Goal: Task Accomplishment & Management: Manage account settings

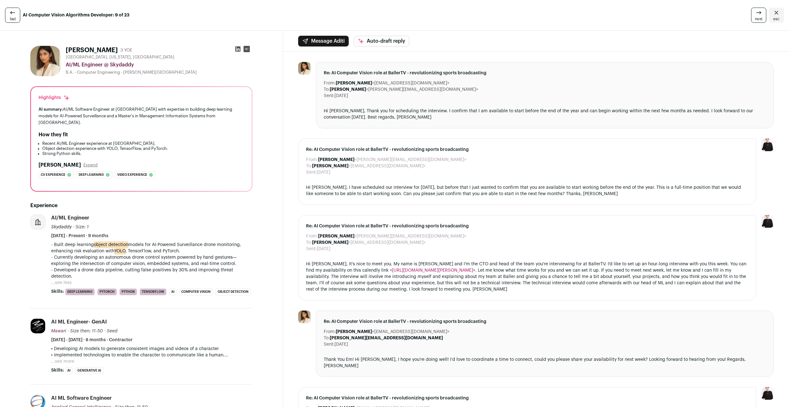
click at [762, 14] on icon at bounding box center [759, 13] width 8 height 8
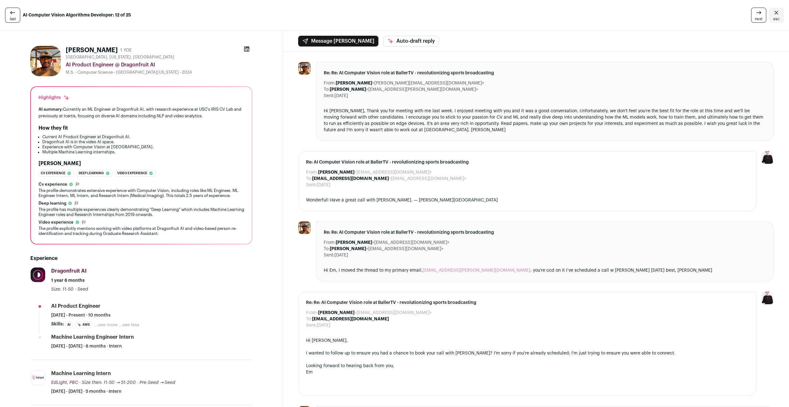
click at [762, 14] on icon at bounding box center [759, 13] width 8 height 8
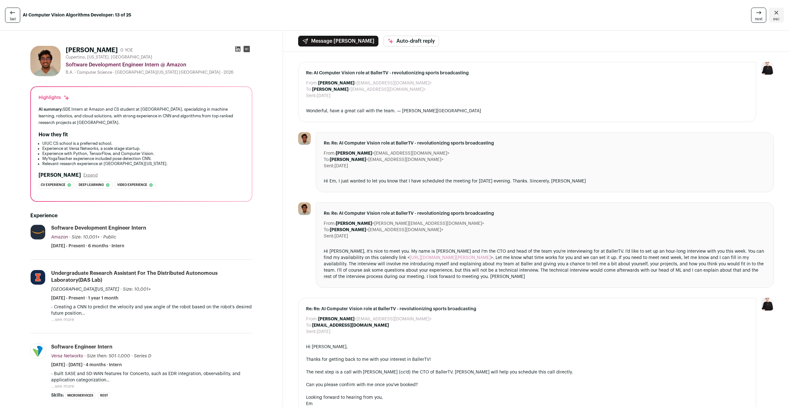
click at [762, 14] on icon at bounding box center [759, 13] width 8 height 8
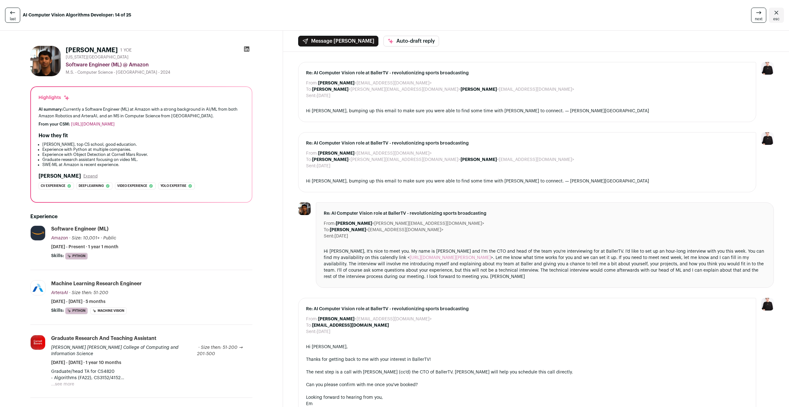
click at [762, 14] on icon at bounding box center [759, 13] width 8 height 8
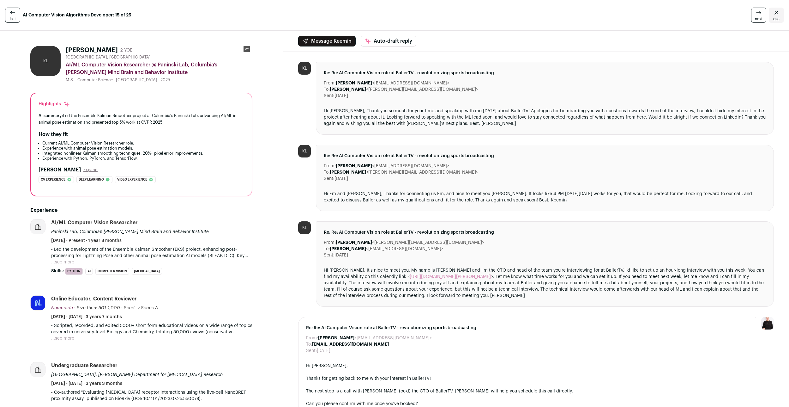
click at [762, 14] on icon at bounding box center [759, 13] width 8 height 8
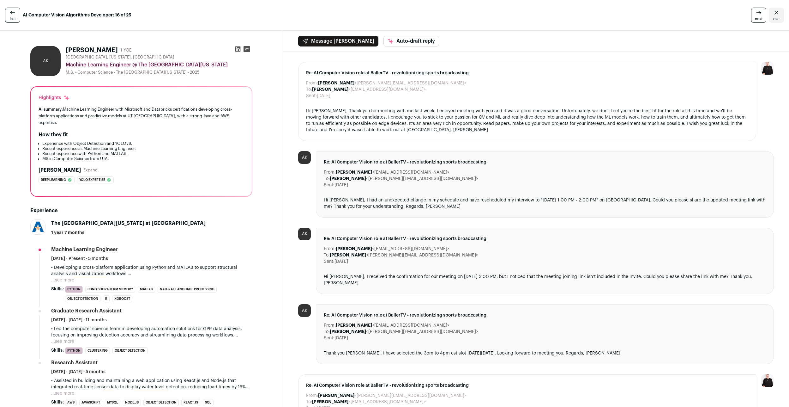
click at [762, 14] on icon at bounding box center [759, 13] width 8 height 8
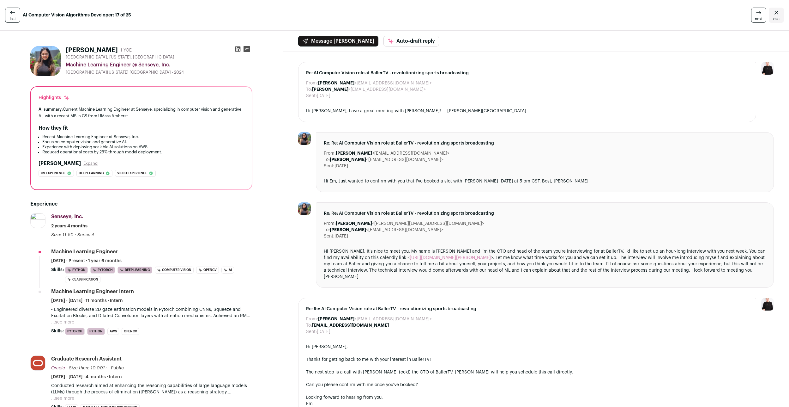
click at [762, 14] on icon at bounding box center [759, 13] width 8 height 8
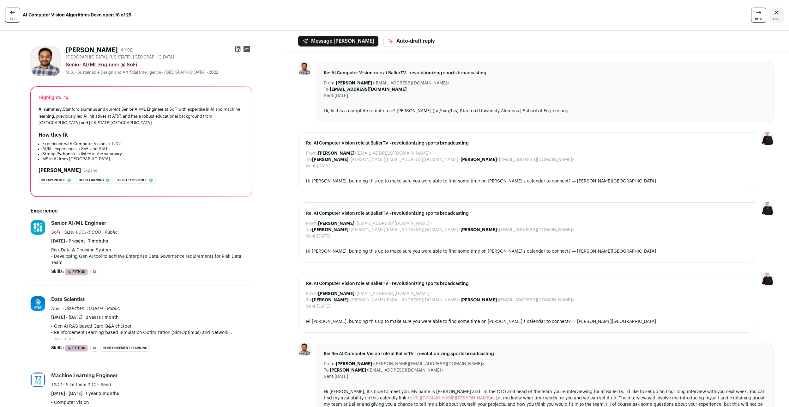
click at [762, 14] on icon at bounding box center [759, 13] width 8 height 8
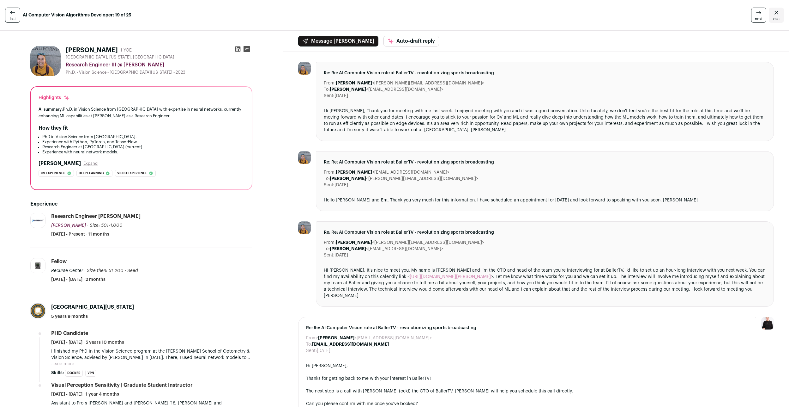
click at [762, 14] on icon at bounding box center [759, 13] width 8 height 8
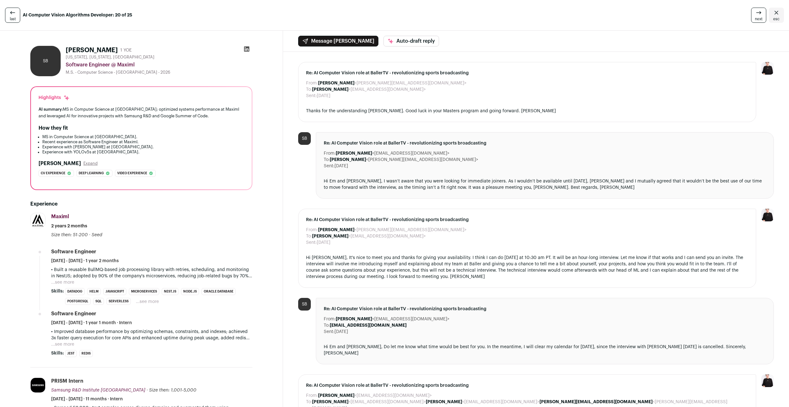
click at [762, 14] on icon at bounding box center [759, 13] width 8 height 8
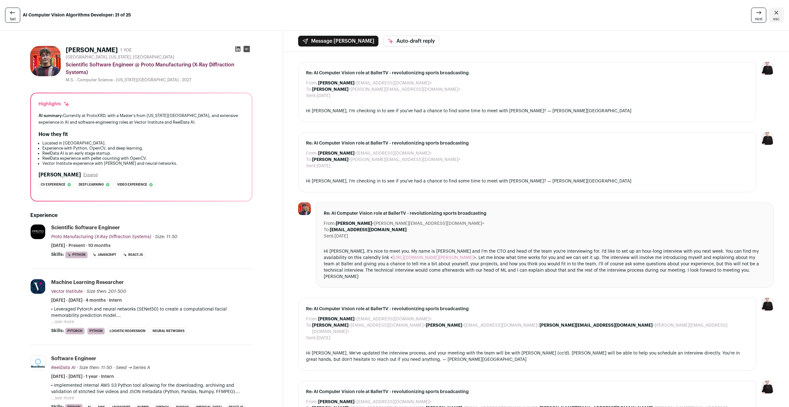
click at [762, 14] on icon at bounding box center [759, 13] width 8 height 8
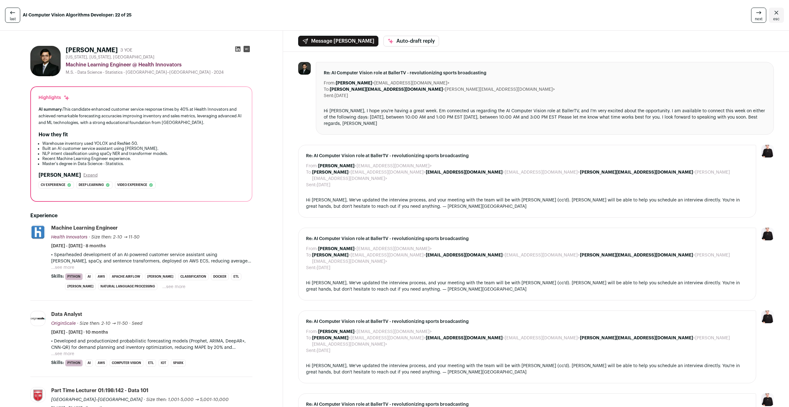
click at [762, 14] on icon at bounding box center [759, 13] width 8 height 8
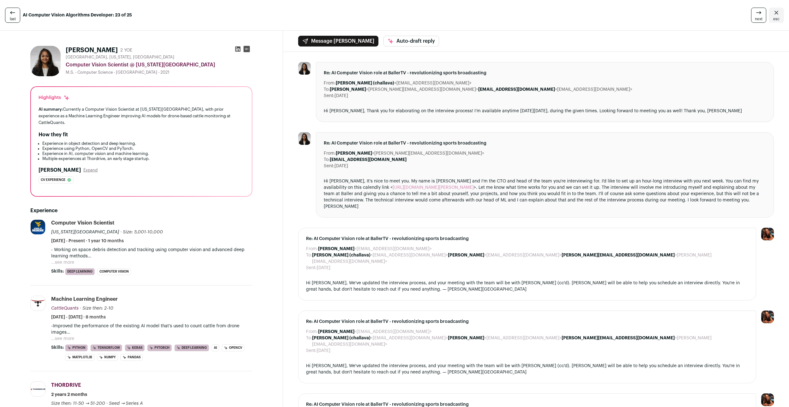
click at [762, 14] on icon at bounding box center [759, 13] width 8 height 8
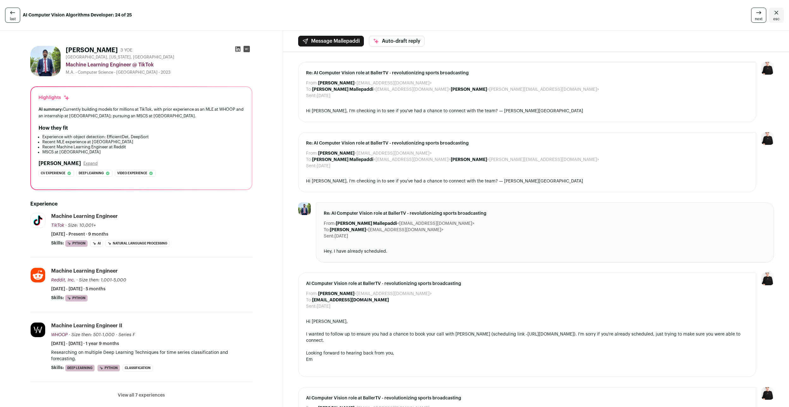
click at [762, 14] on icon at bounding box center [759, 13] width 8 height 8
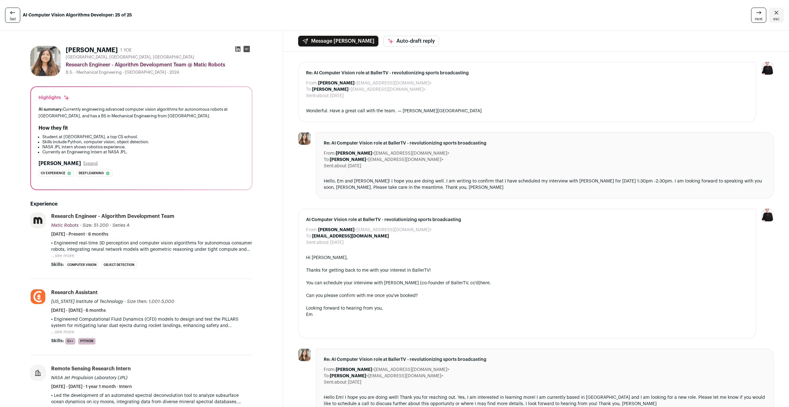
click at [762, 14] on icon at bounding box center [759, 13] width 8 height 8
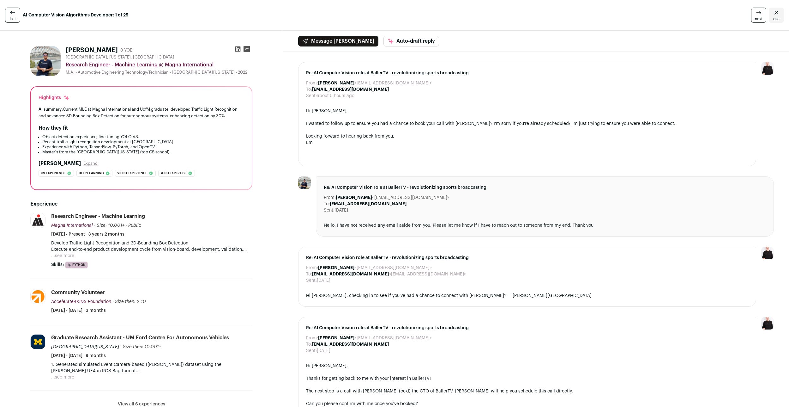
click at [18, 19] on link "last" at bounding box center [12, 15] width 15 height 15
